Goal: Task Accomplishment & Management: Complete application form

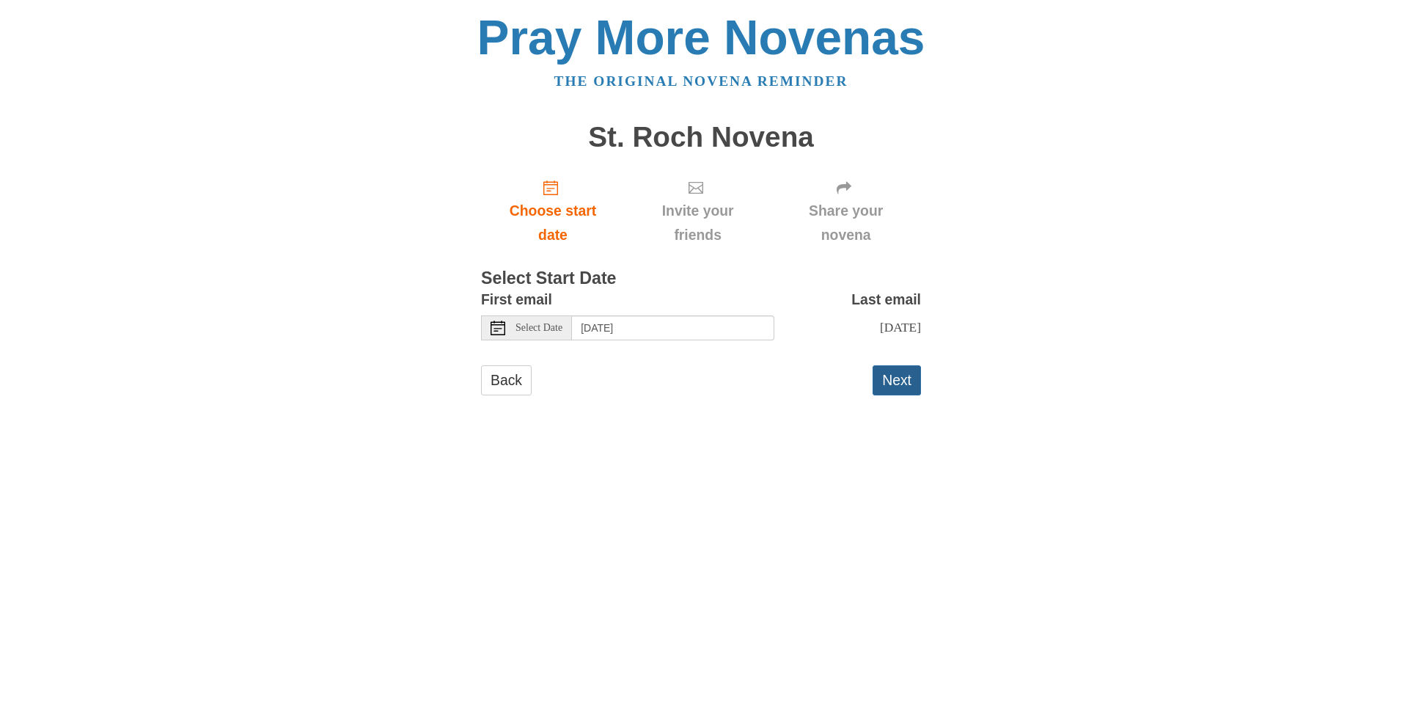
click at [889, 392] on button "Next" at bounding box center [896, 380] width 48 height 30
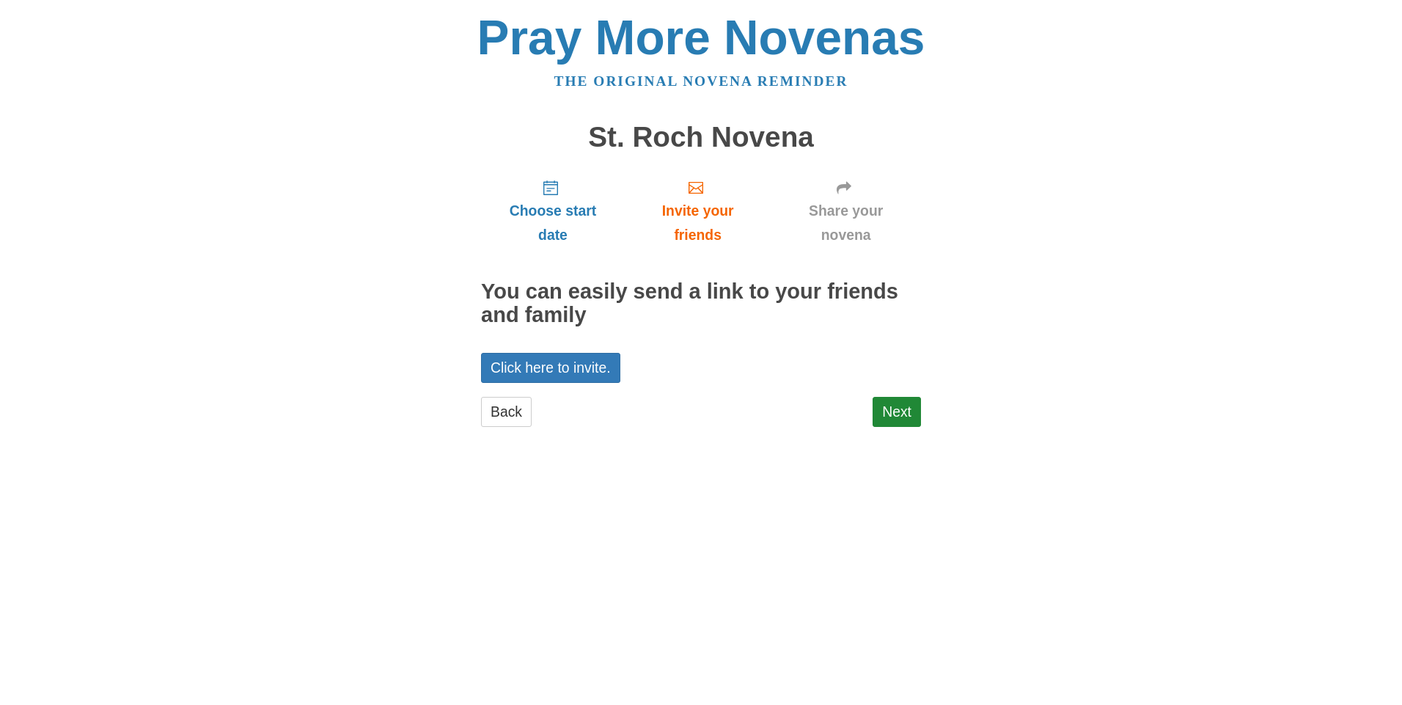
click at [669, 469] on html "Pray More Novenas The original novena reminder [GEOGRAPHIC_DATA] Choose start d…" at bounding box center [701, 234] width 1402 height 469
click at [894, 412] on link "Next" at bounding box center [896, 412] width 48 height 30
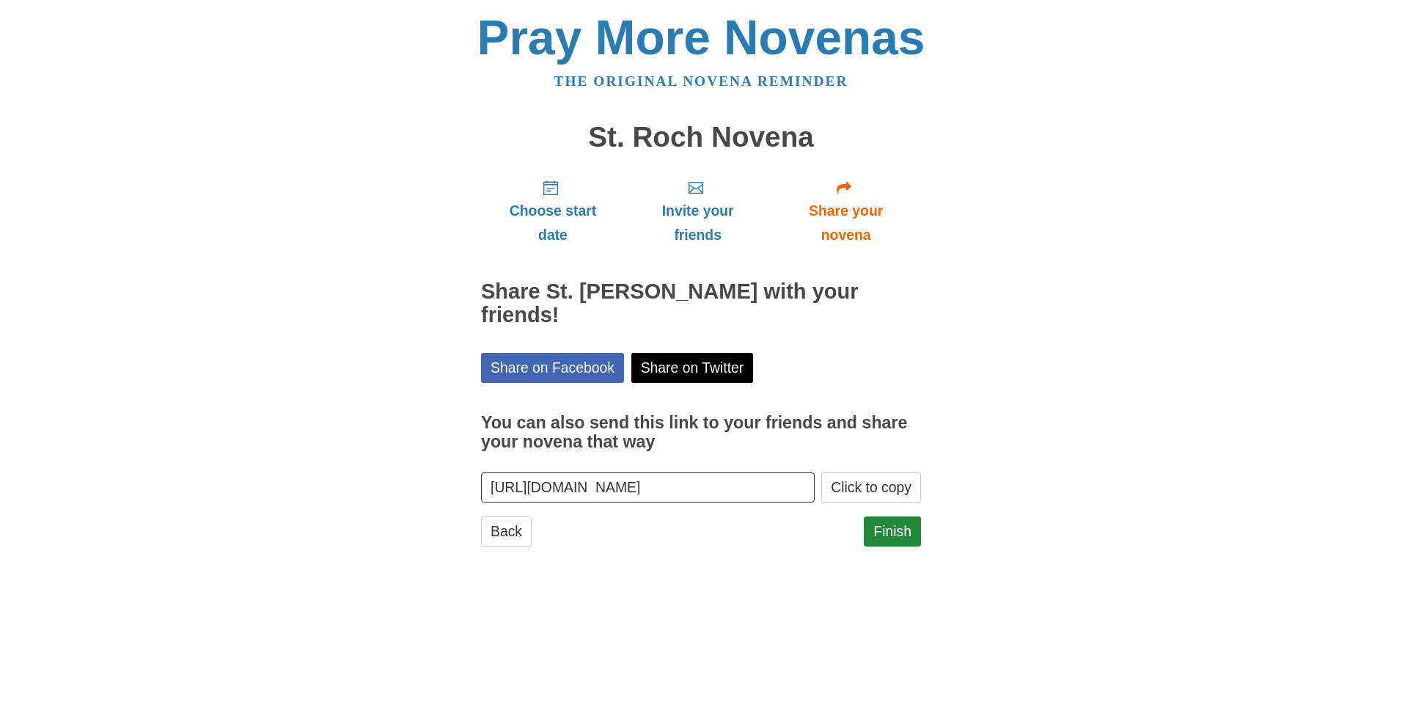
click at [664, 567] on html "Pray More Novenas The original novena reminder St. Roch Novena Choose start dat…" at bounding box center [701, 294] width 1402 height 589
